Goal: Task Accomplishment & Management: Manage account settings

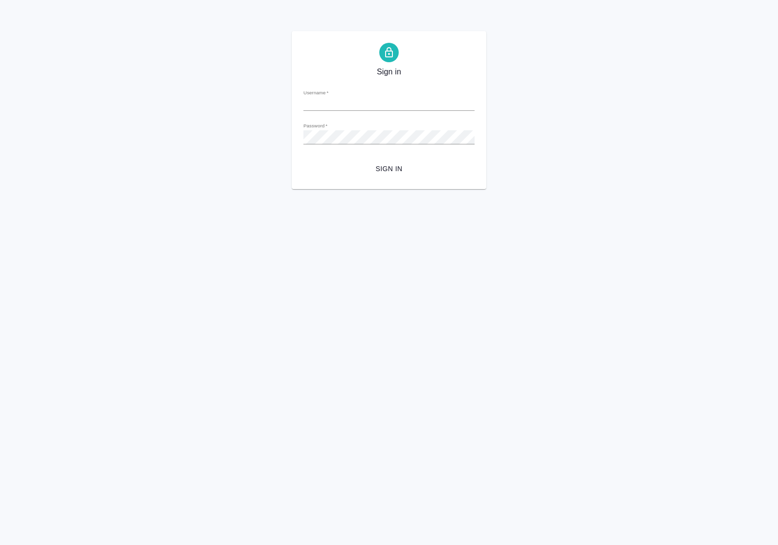
type input "a.polushina@awatera.com"
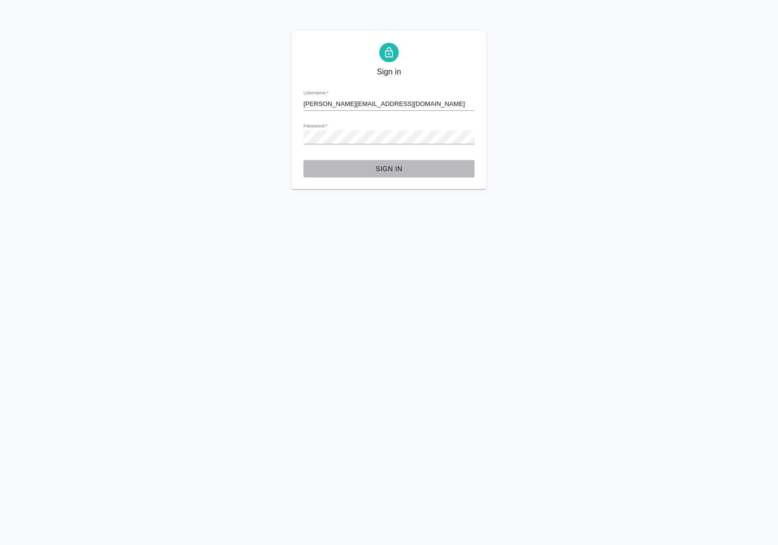
click at [387, 171] on span "Sign in" at bounding box center [389, 169] width 156 height 12
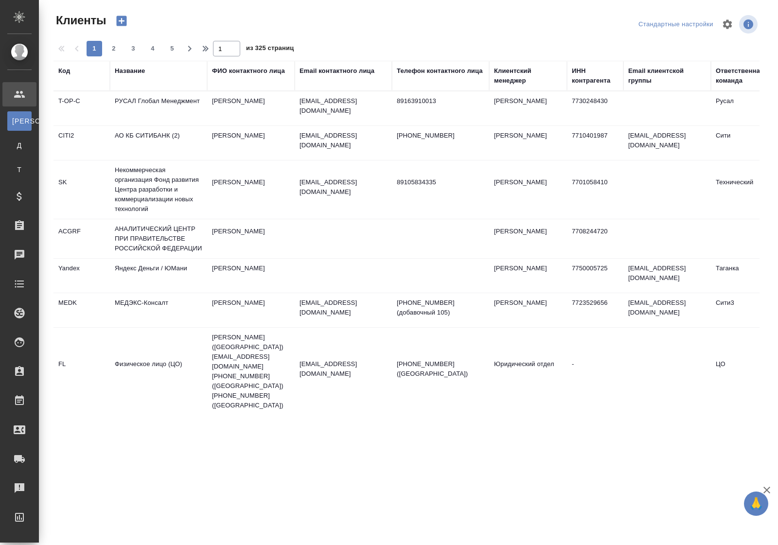
select select "RU"
click at [36, 399] on link "Работы" at bounding box center [19, 400] width 34 height 24
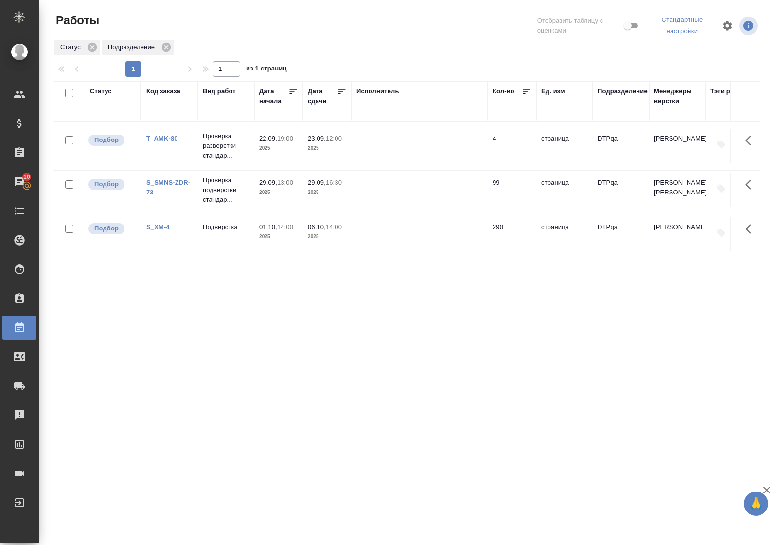
click at [95, 88] on div "Статус" at bounding box center [101, 92] width 22 height 10
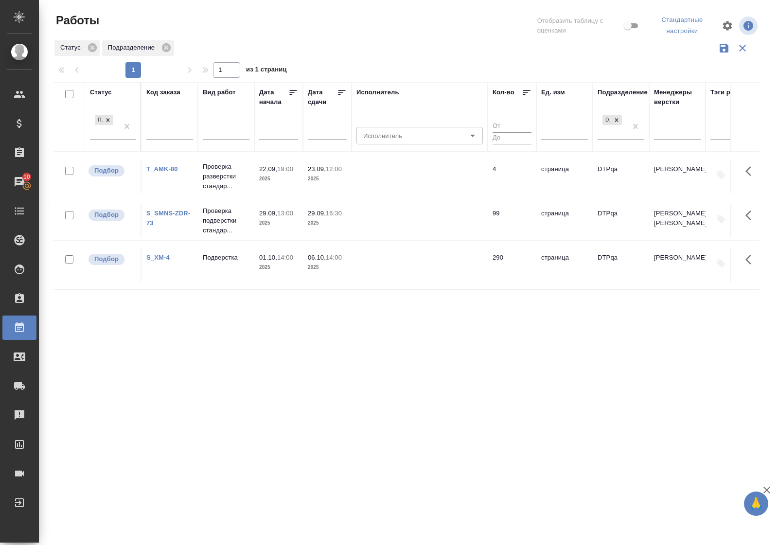
click at [104, 139] on div "Подбор" at bounding box center [113, 130] width 46 height 34
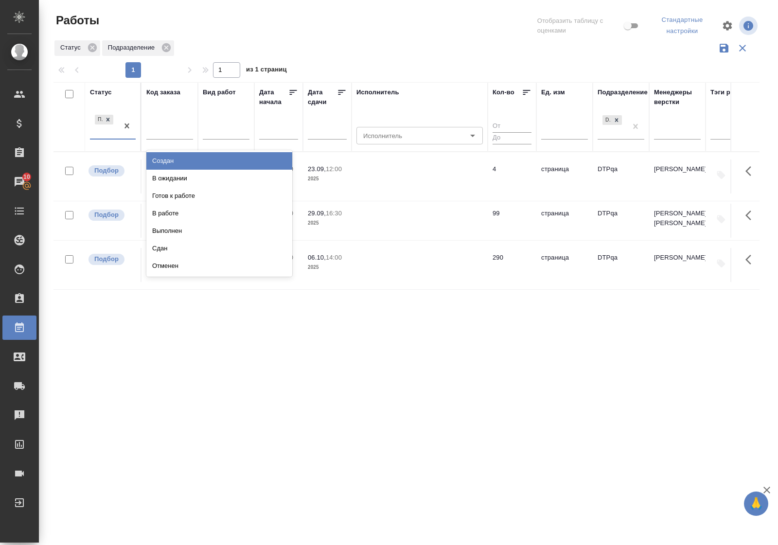
click at [105, 137] on div "Подбор" at bounding box center [104, 126] width 28 height 26
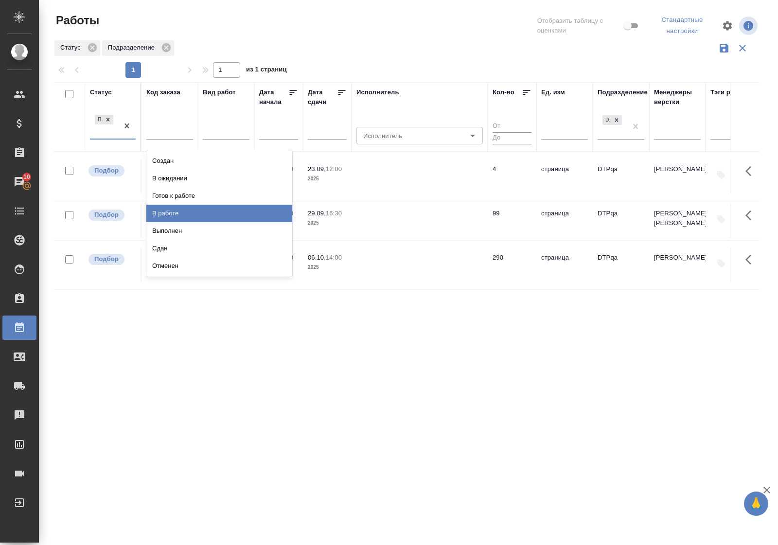
click at [186, 212] on div "В работе" at bounding box center [219, 213] width 146 height 17
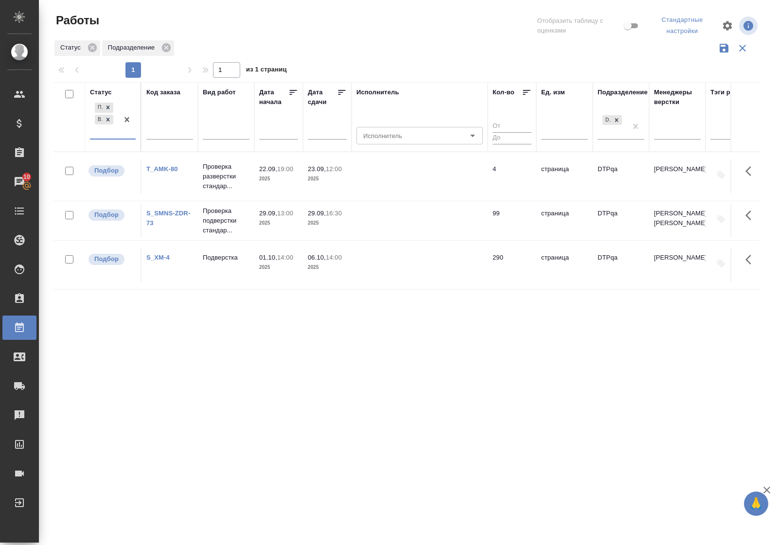
click at [123, 134] on div at bounding box center [126, 120] width 17 height 38
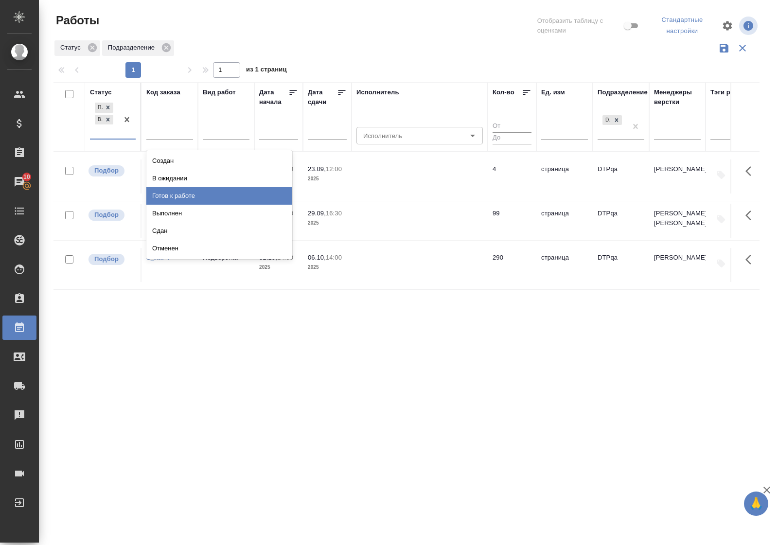
click at [167, 192] on div "Готов к работе" at bounding box center [219, 195] width 146 height 17
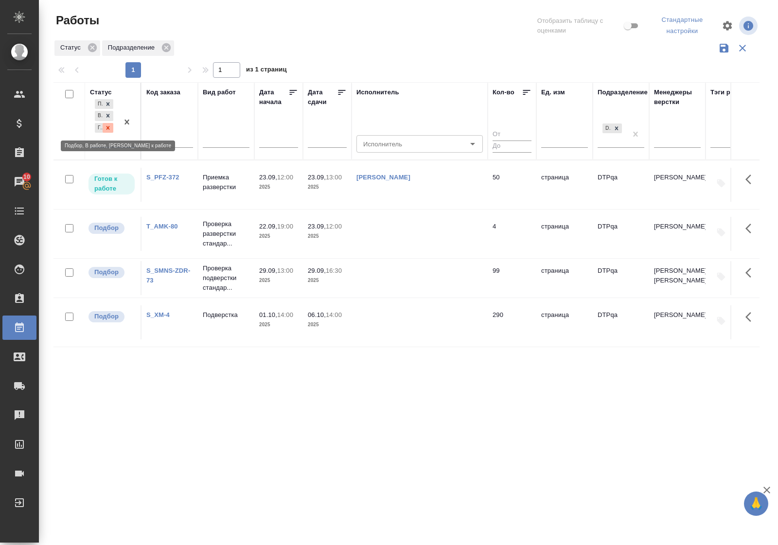
click at [108, 129] on icon at bounding box center [107, 127] width 7 height 7
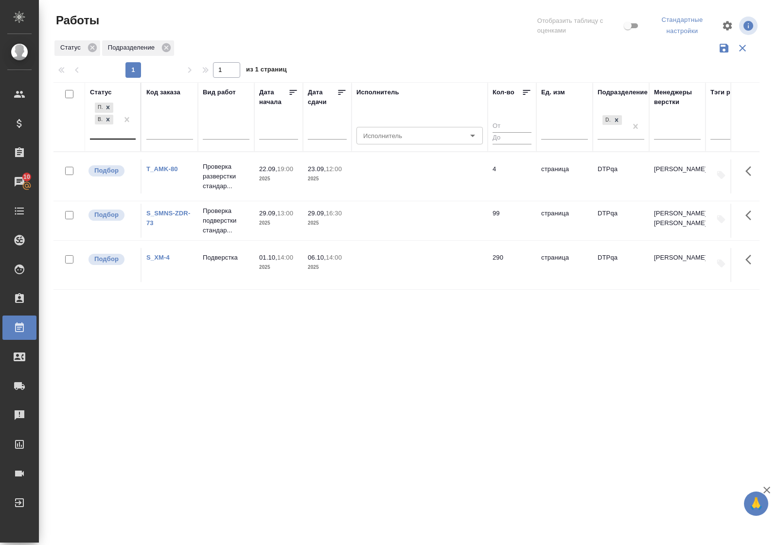
click at [105, 91] on div "Статус" at bounding box center [101, 92] width 22 height 10
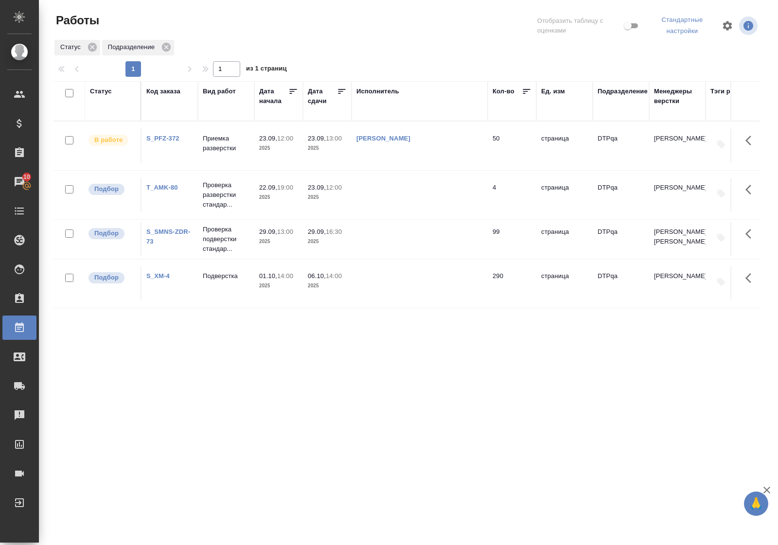
click at [103, 91] on div "Статус" at bounding box center [101, 92] width 22 height 10
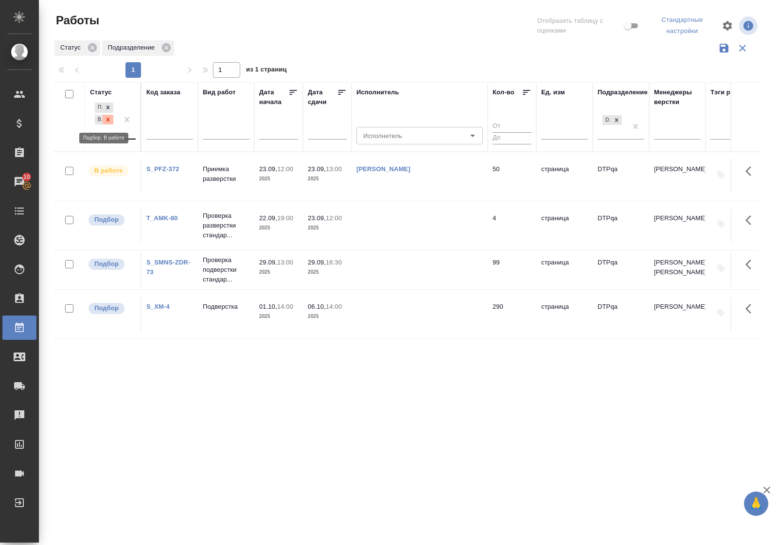
click at [110, 122] on icon at bounding box center [107, 119] width 7 height 7
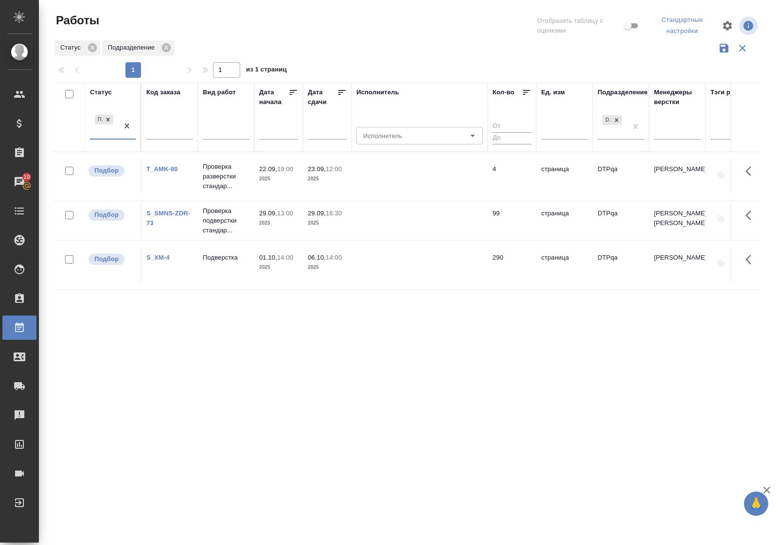
click at [110, 139] on div "Подбор" at bounding box center [104, 126] width 28 height 26
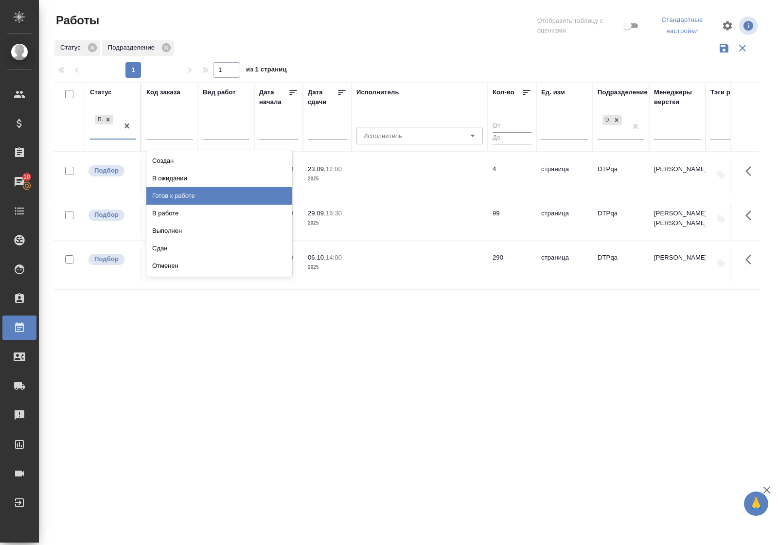
click at [164, 190] on div "Готов к работе" at bounding box center [219, 195] width 146 height 17
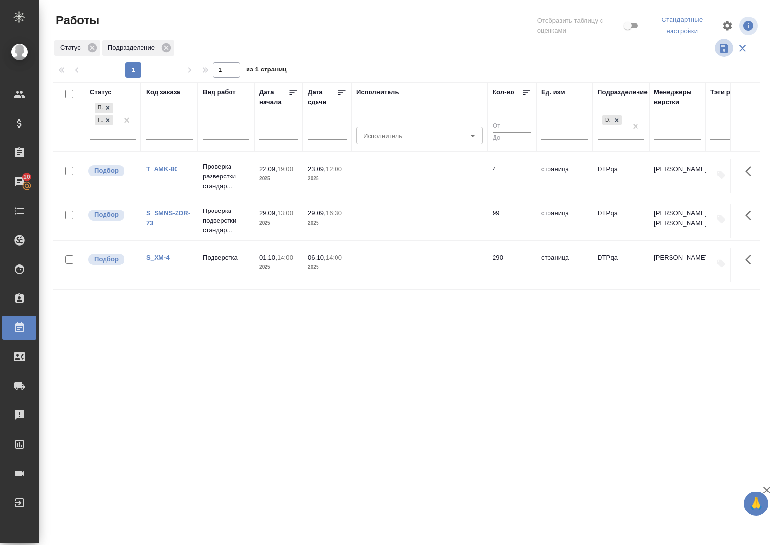
click at [720, 50] on icon "button" at bounding box center [723, 48] width 9 height 9
